Goal: Task Accomplishment & Management: Use online tool/utility

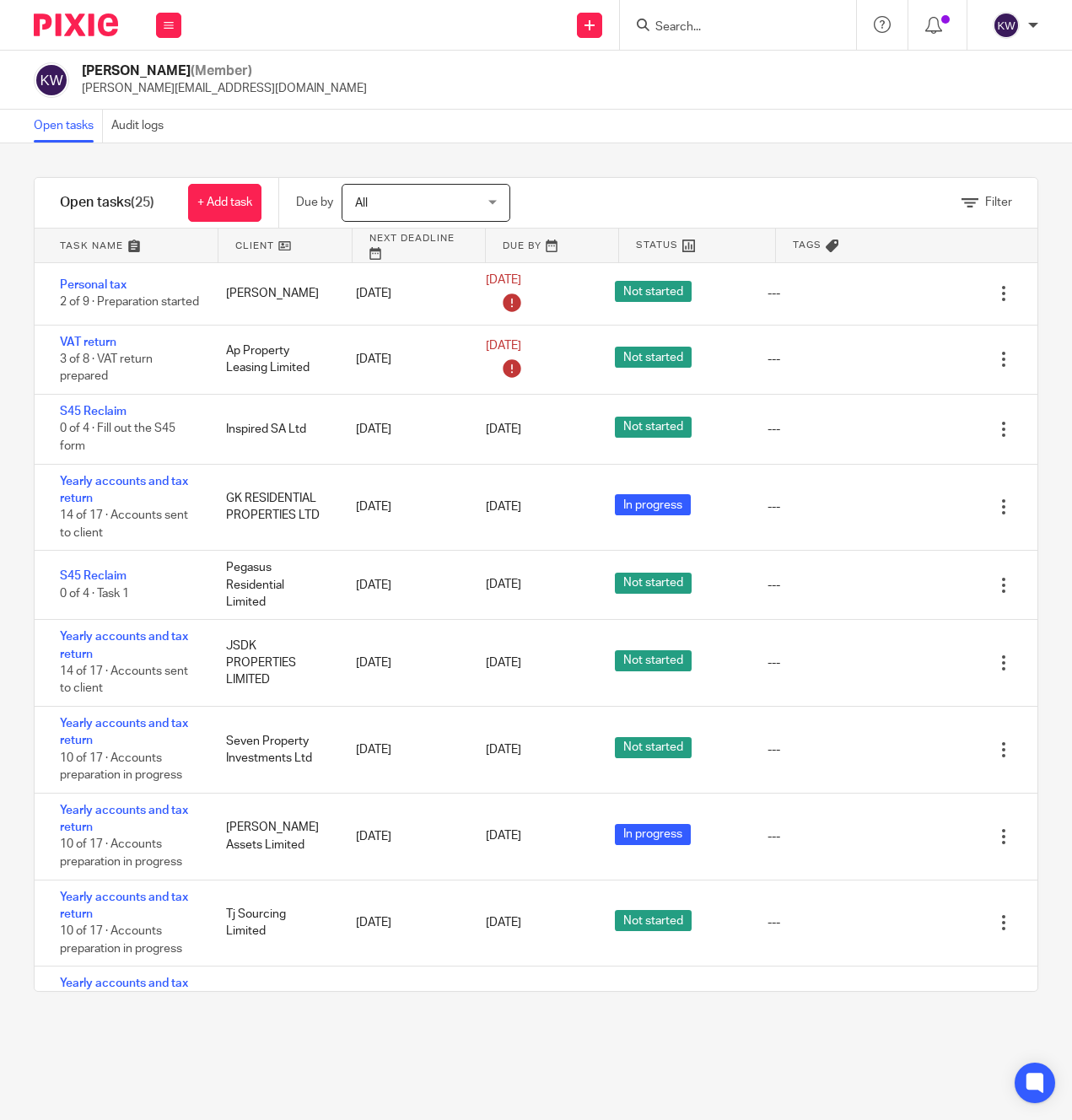
click at [685, 23] on input "Search" at bounding box center [730, 27] width 152 height 15
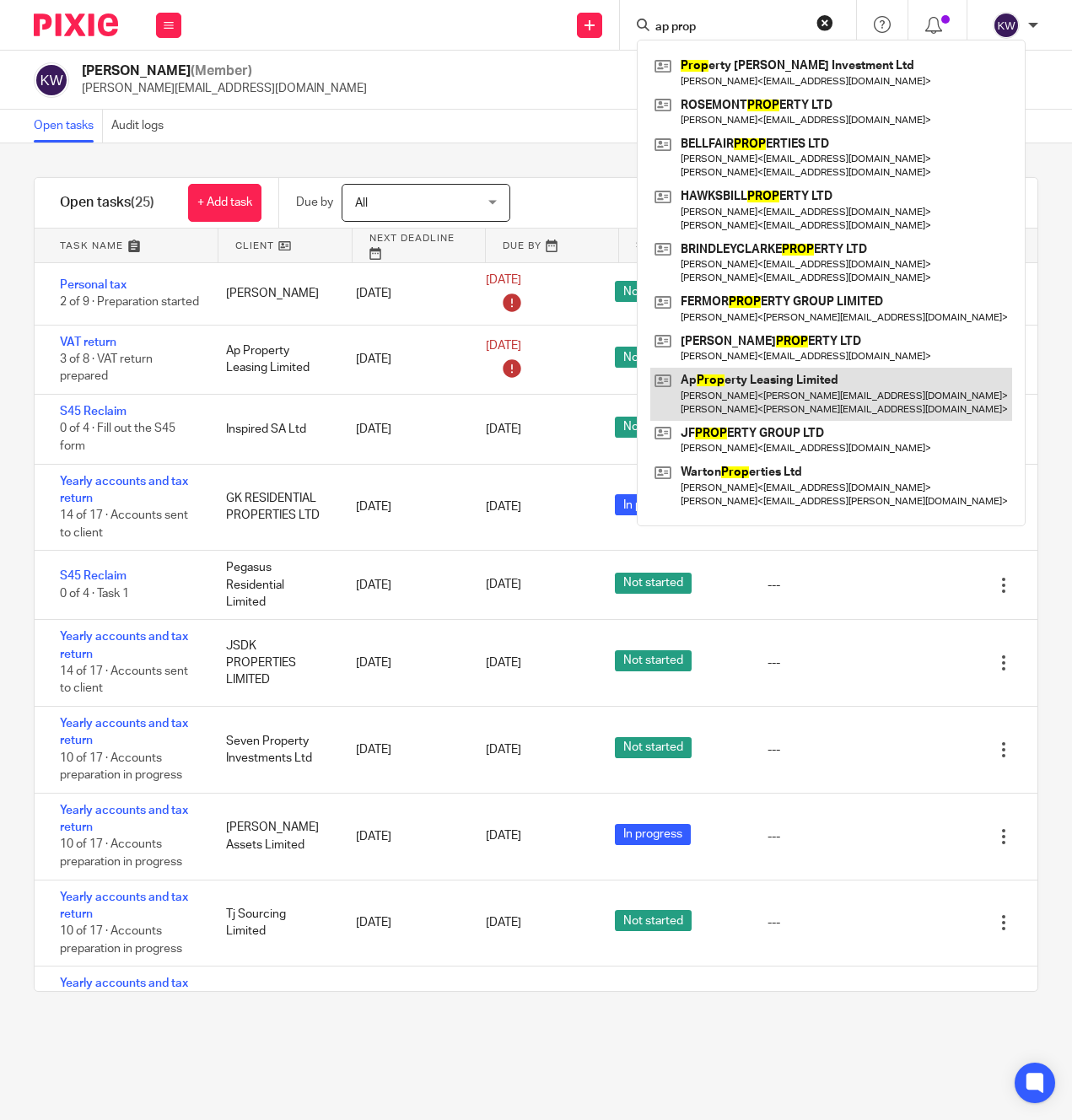
type input "ap prop"
click at [756, 382] on link at bounding box center [831, 393] width 362 height 52
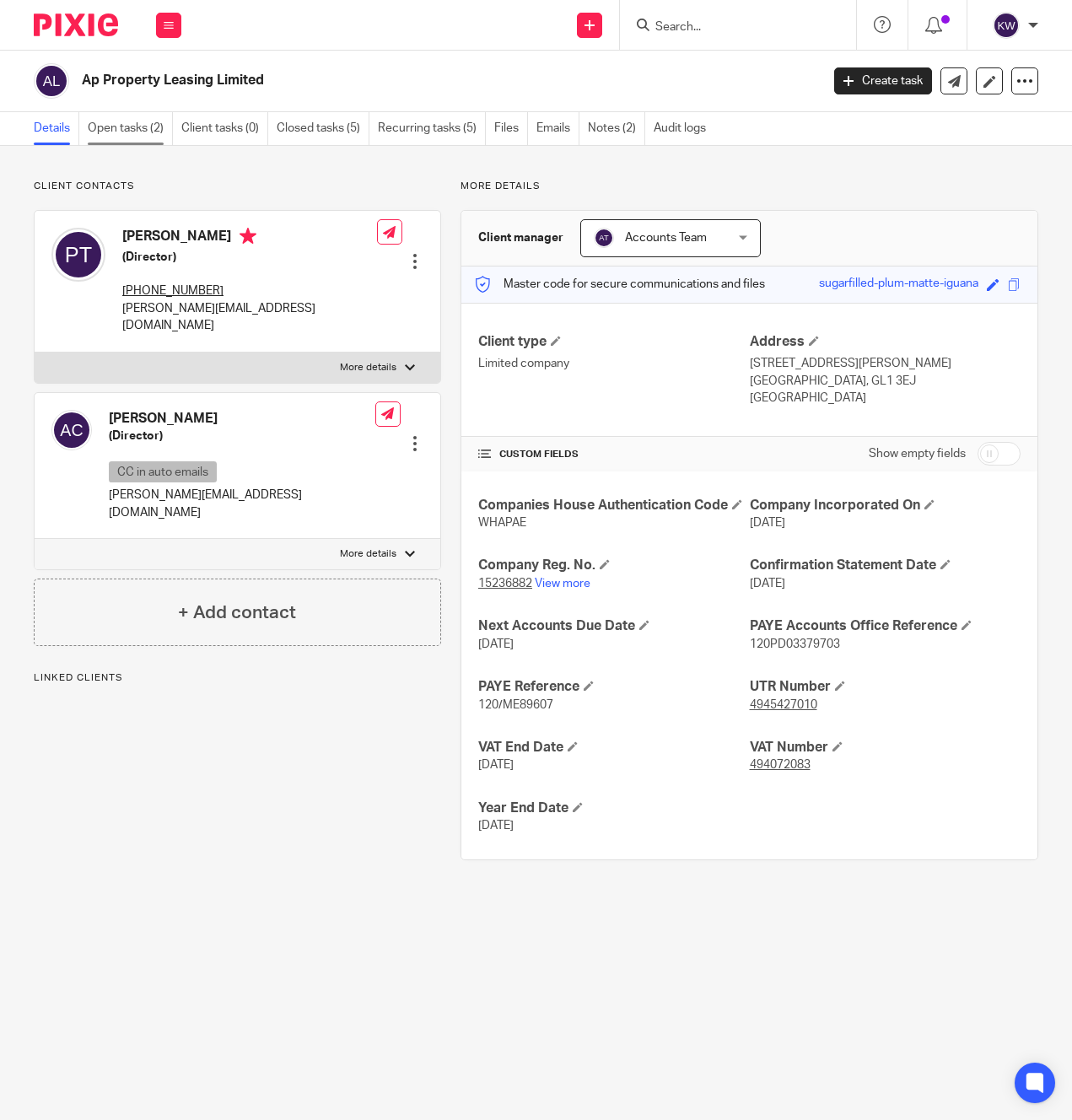
click at [153, 135] on link "Open tasks (2)" at bounding box center [130, 128] width 85 height 33
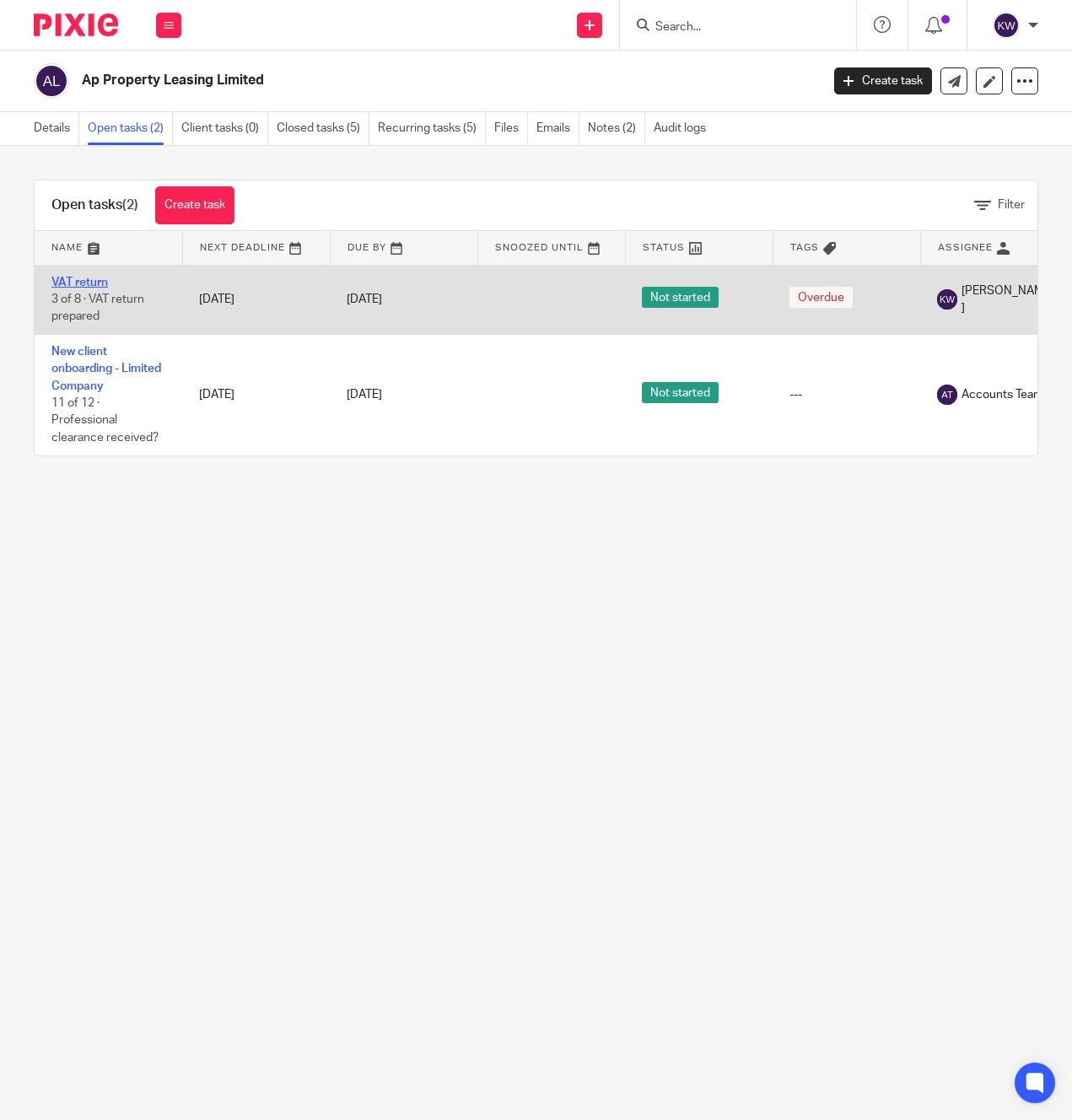
click at [83, 282] on link "VAT return" at bounding box center [79, 282] width 56 height 11
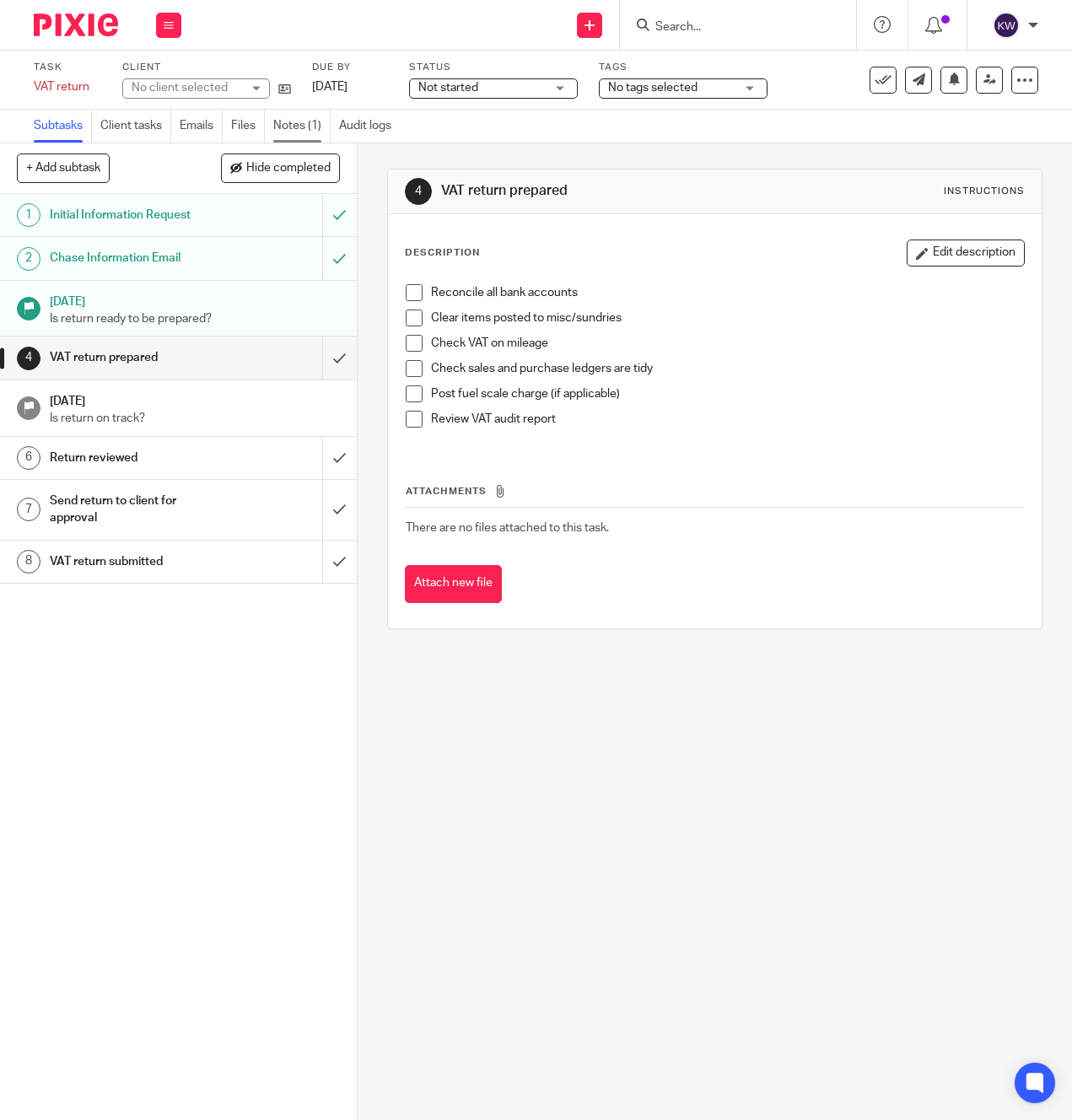
click at [290, 131] on link "Notes (1)" at bounding box center [302, 126] width 57 height 33
